Goal: Information Seeking & Learning: Find specific fact

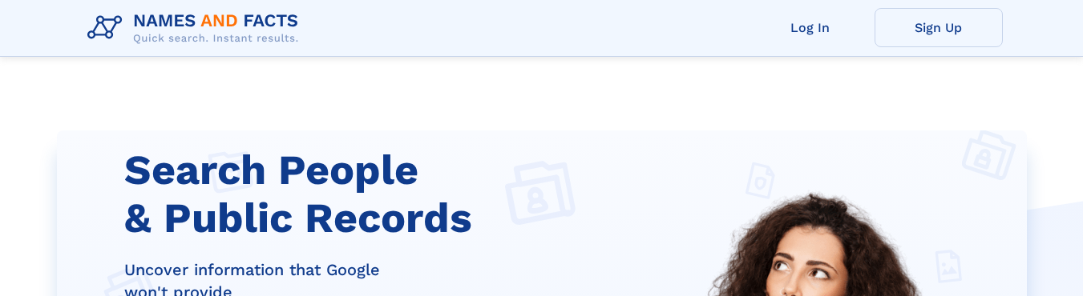
scroll to position [301, 0]
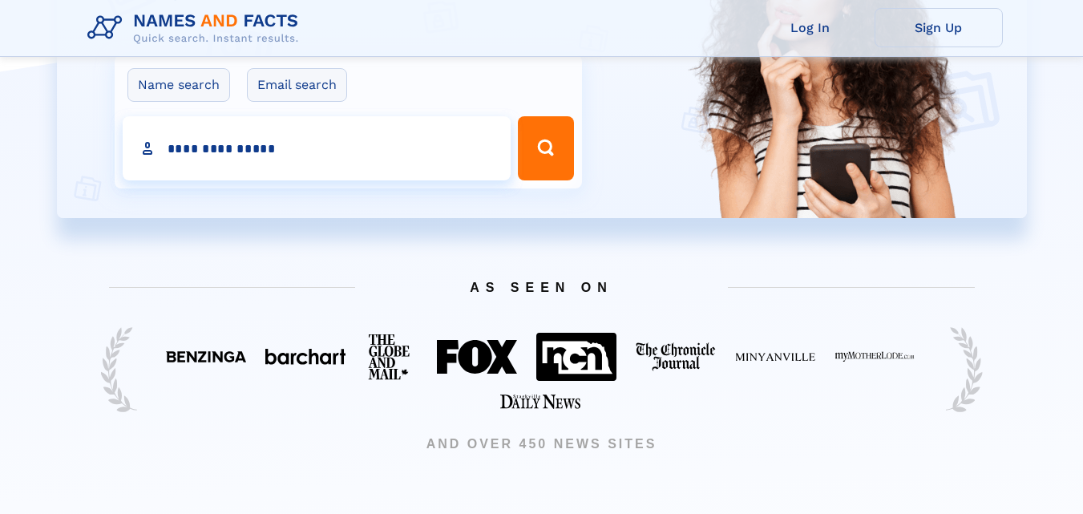
type input "**********"
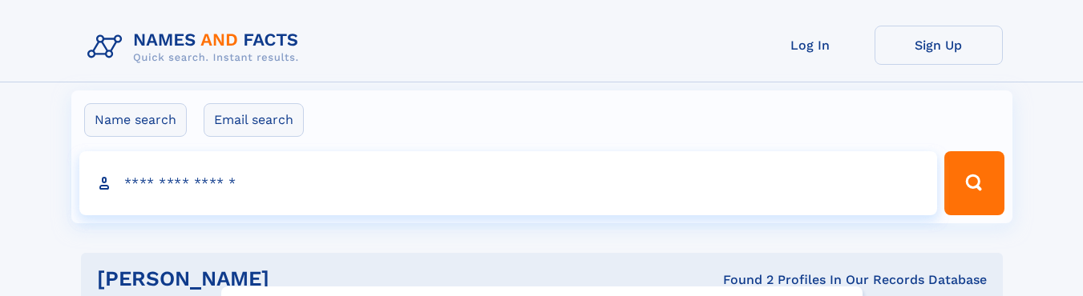
click input "**" at bounding box center [0, 0] width 0 height 0
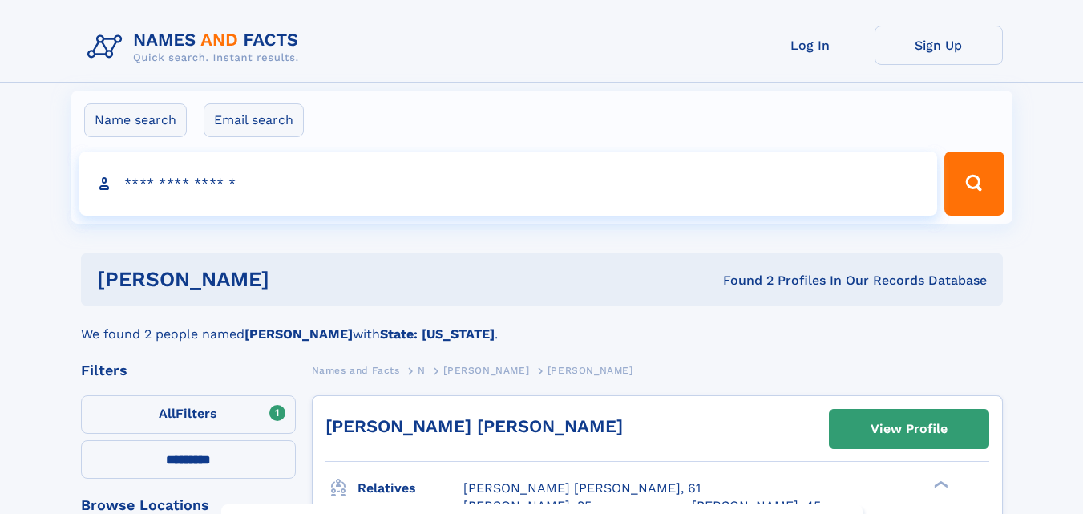
select select "**"
